Goal: Find specific page/section: Find specific page/section

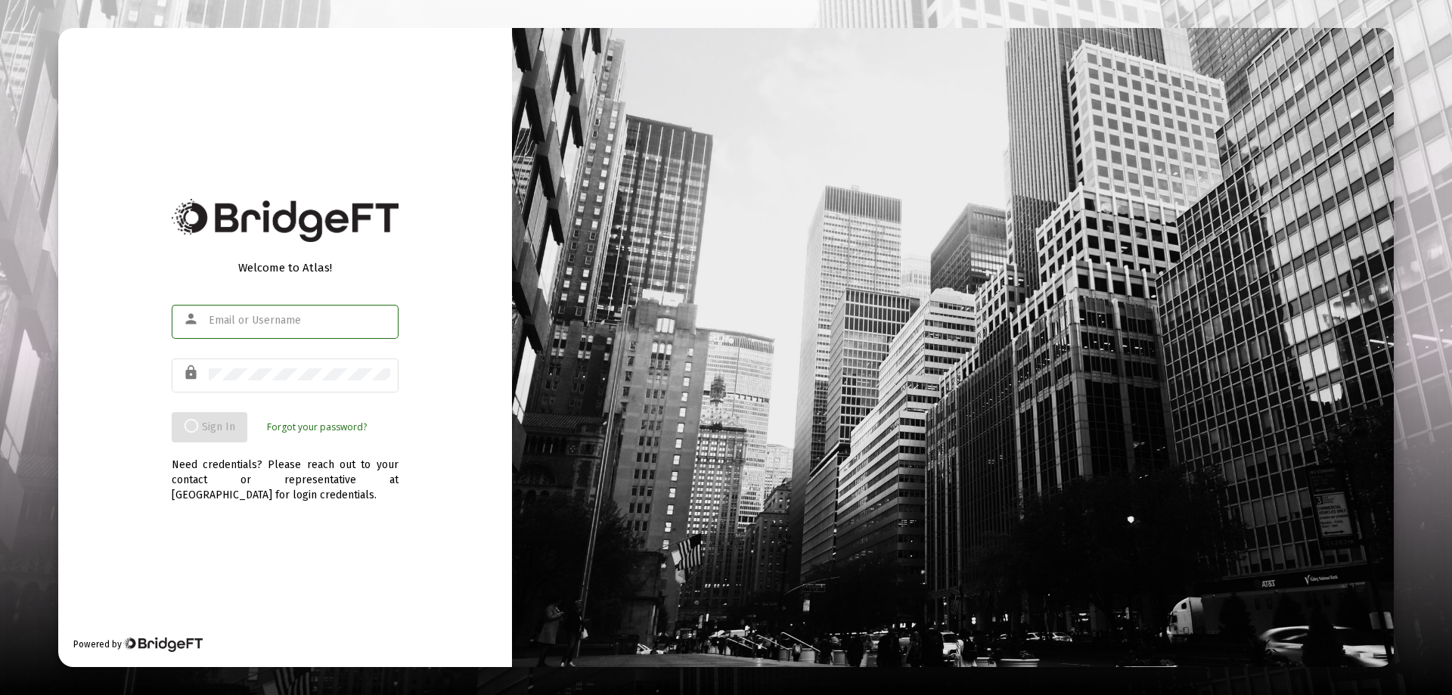
type input "[EMAIL_ADDRESS][DOMAIN_NAME]"
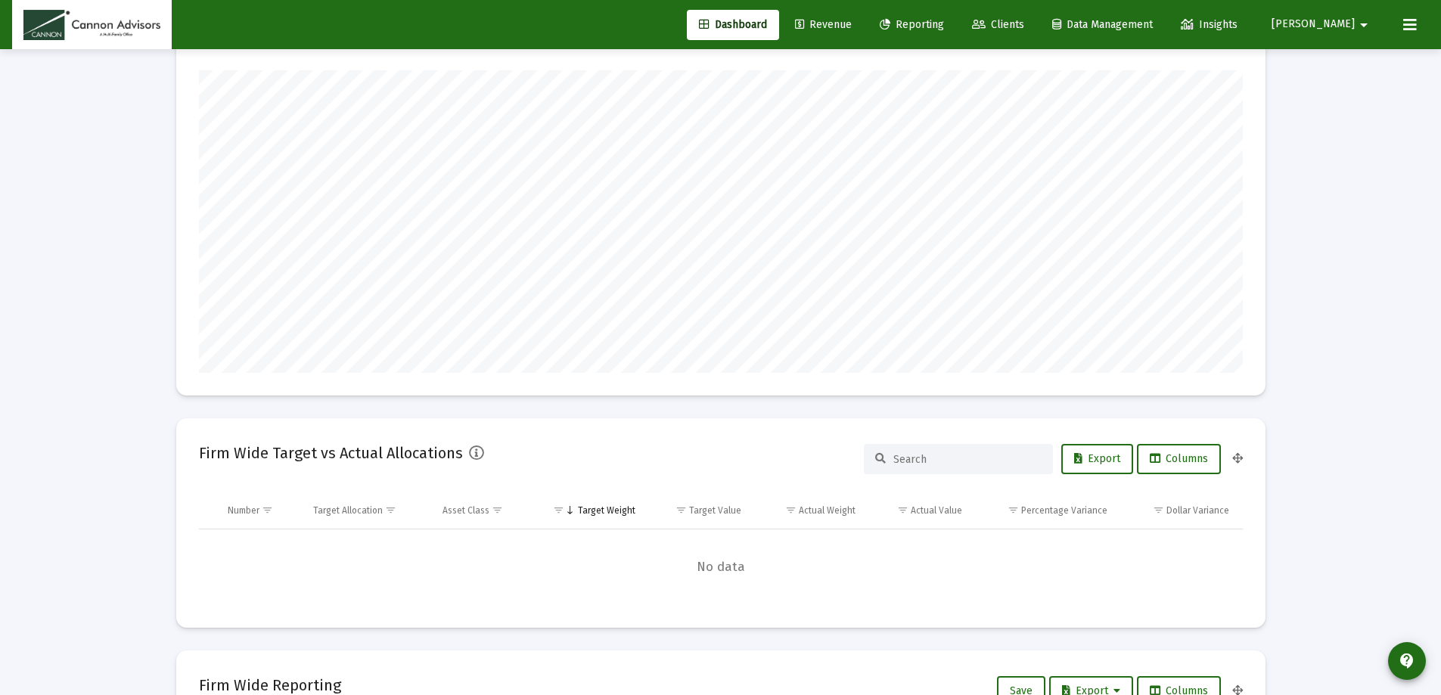
scroll to position [303, 562]
type input "[DATE]"
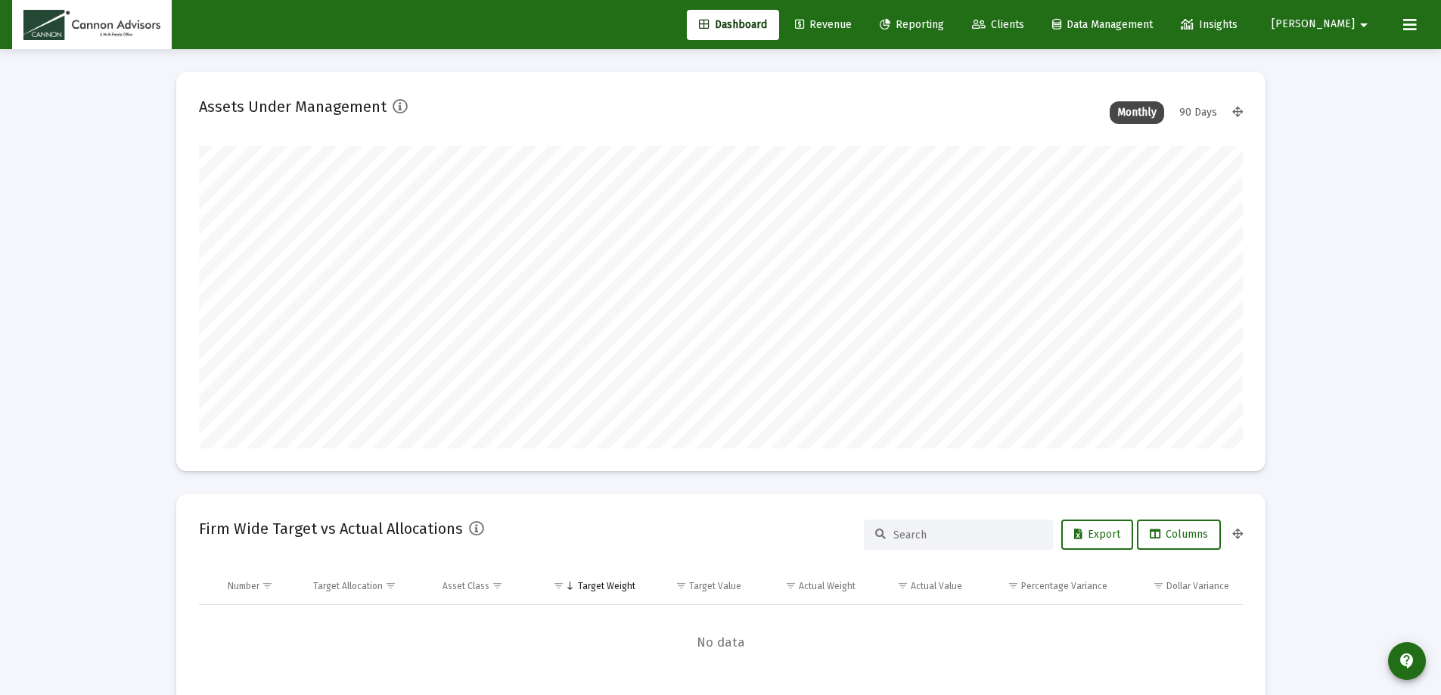
scroll to position [303, 488]
click at [852, 20] on span "Revenue" at bounding box center [823, 24] width 57 height 13
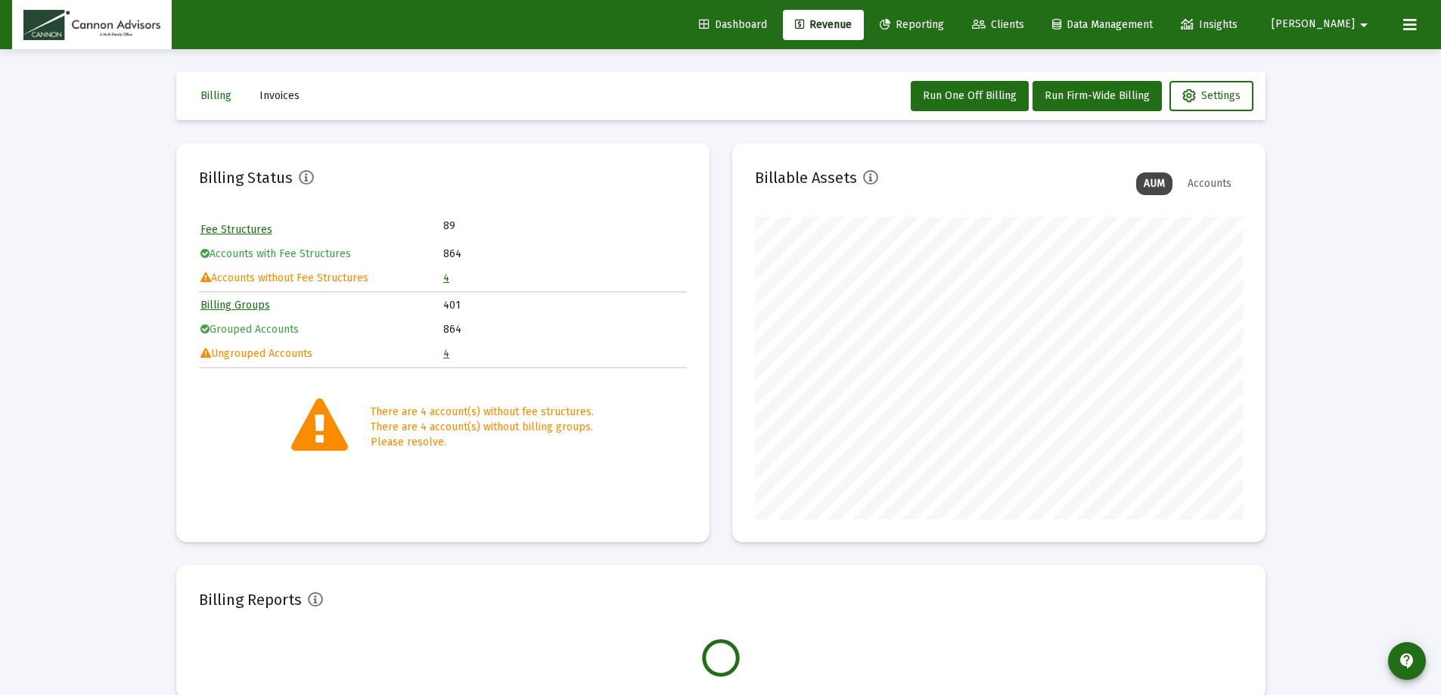
scroll to position [303, 488]
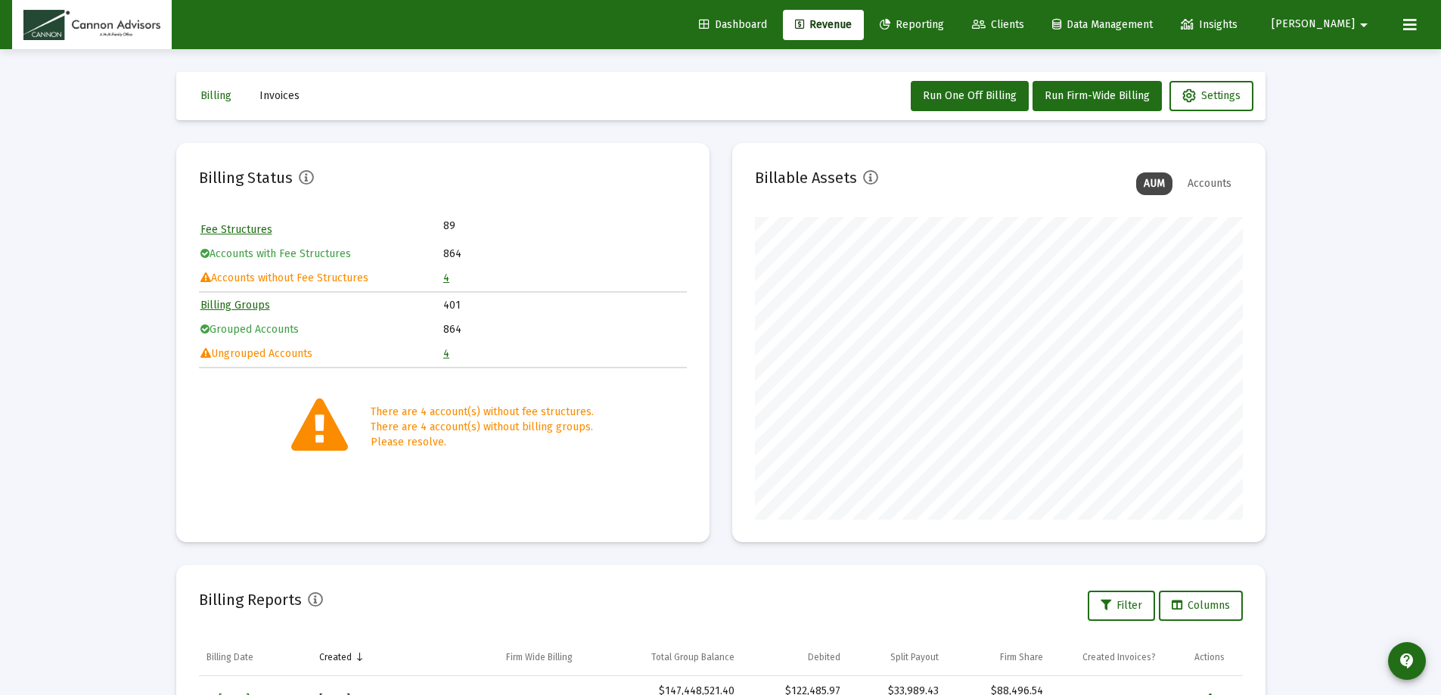
click at [446, 277] on link "4" at bounding box center [446, 278] width 6 height 13
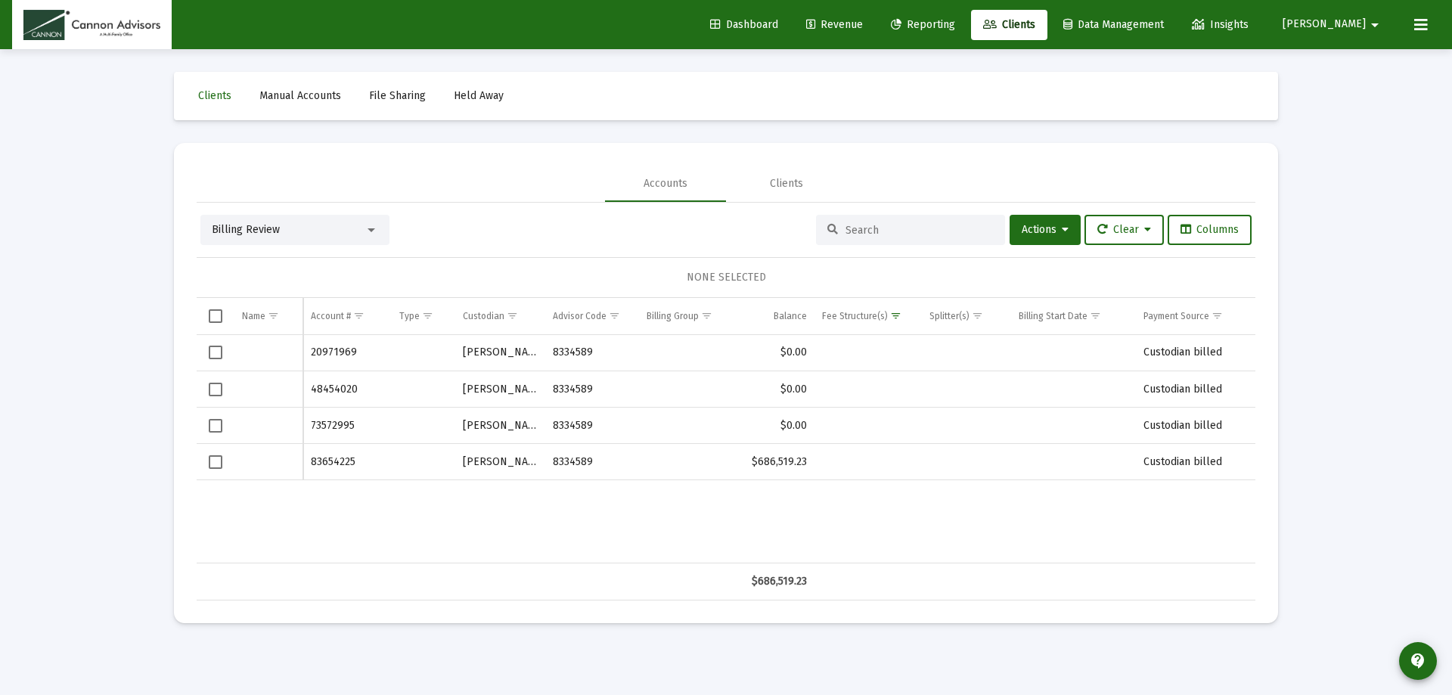
click at [259, 390] on div "Data grid" at bounding box center [268, 389] width 53 height 15
click at [863, 23] on span "Revenue" at bounding box center [834, 24] width 57 height 13
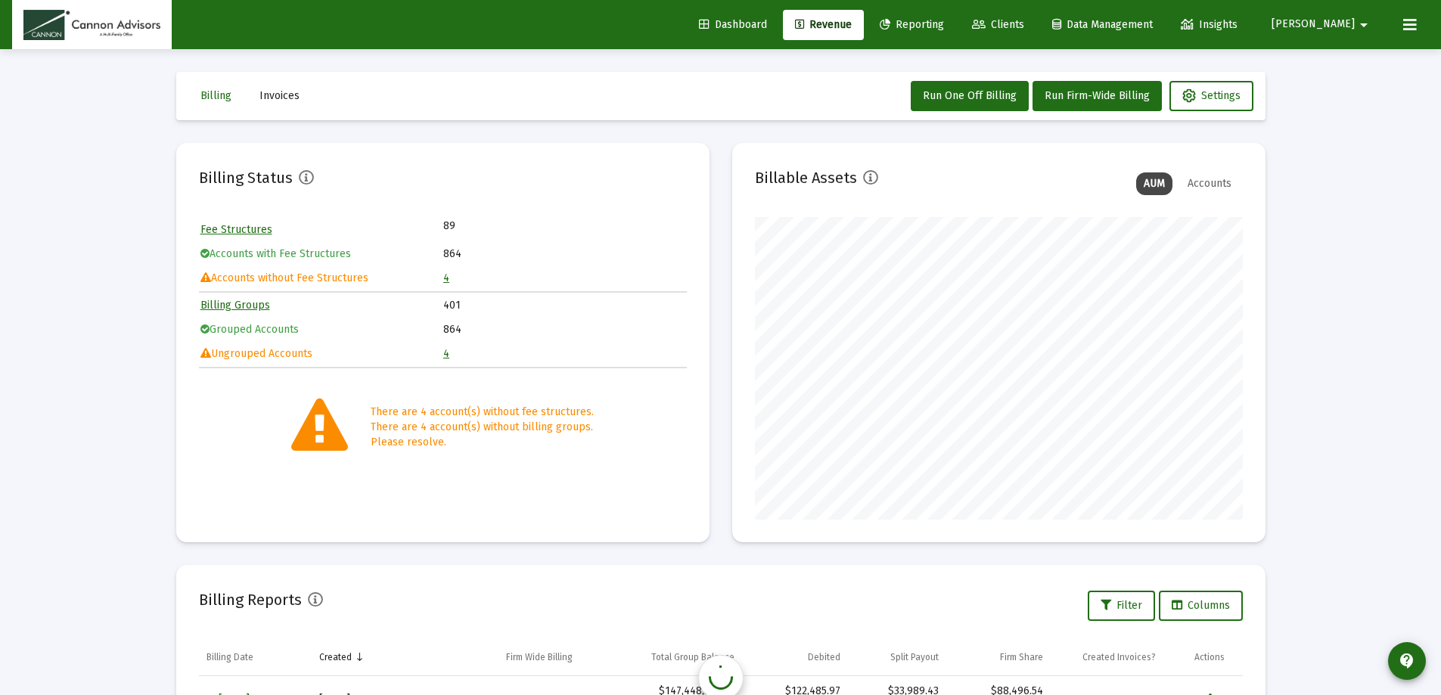
scroll to position [303, 488]
click at [448, 352] on link "4" at bounding box center [446, 353] width 6 height 13
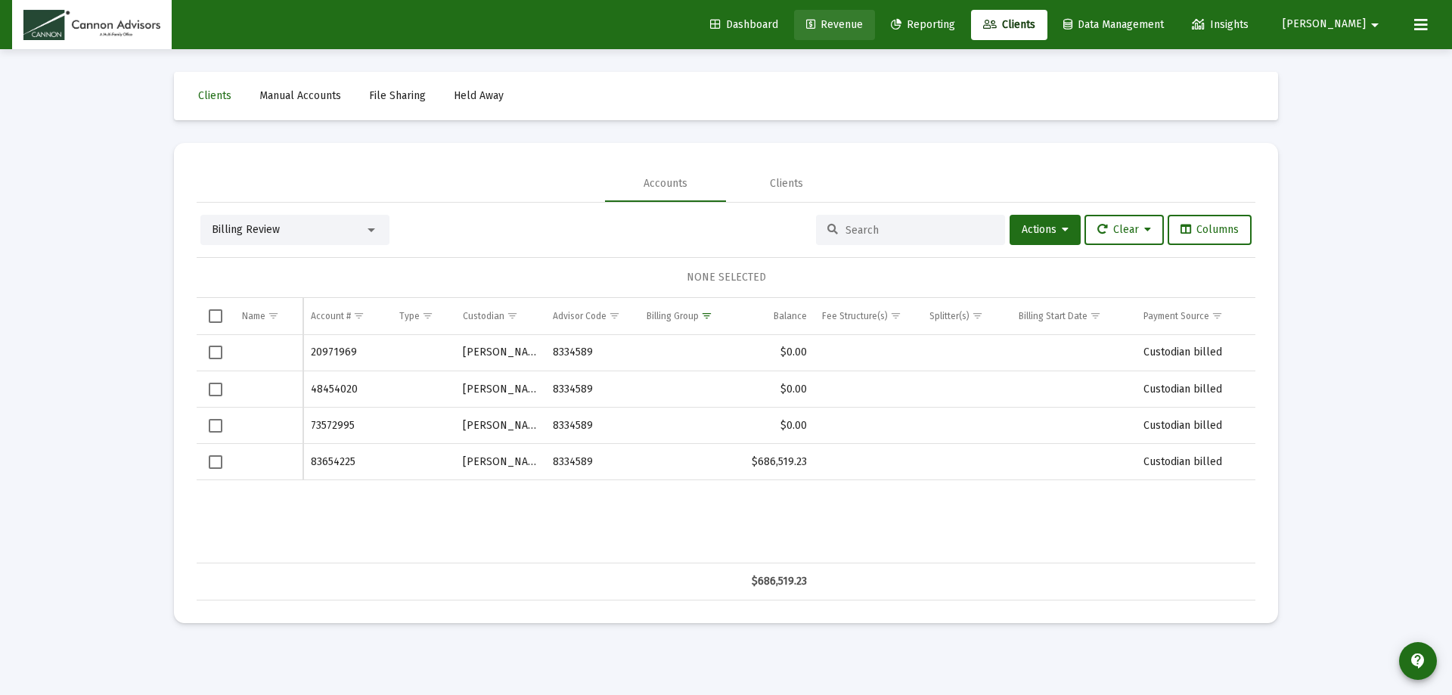
click at [863, 24] on span "Revenue" at bounding box center [834, 24] width 57 height 13
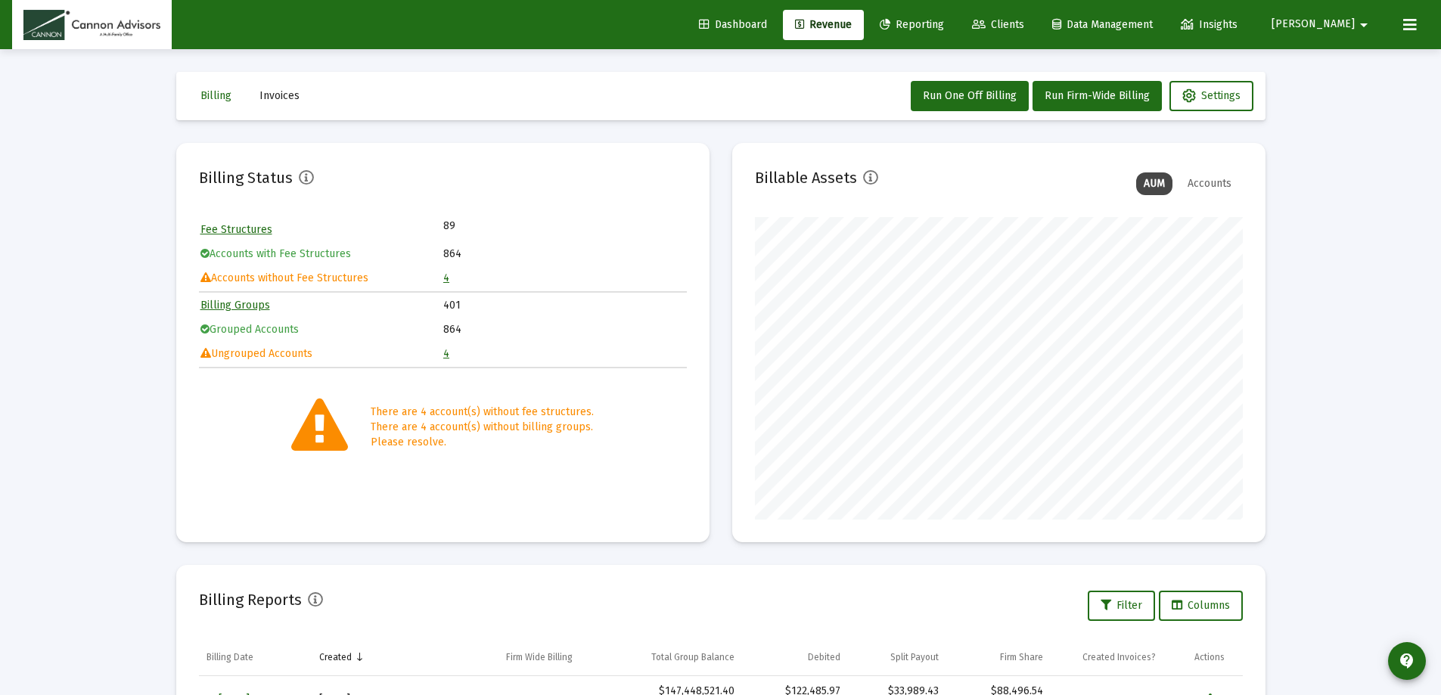
click at [448, 278] on link "4" at bounding box center [446, 278] width 6 height 13
